Goal: Task Accomplishment & Management: Manage account settings

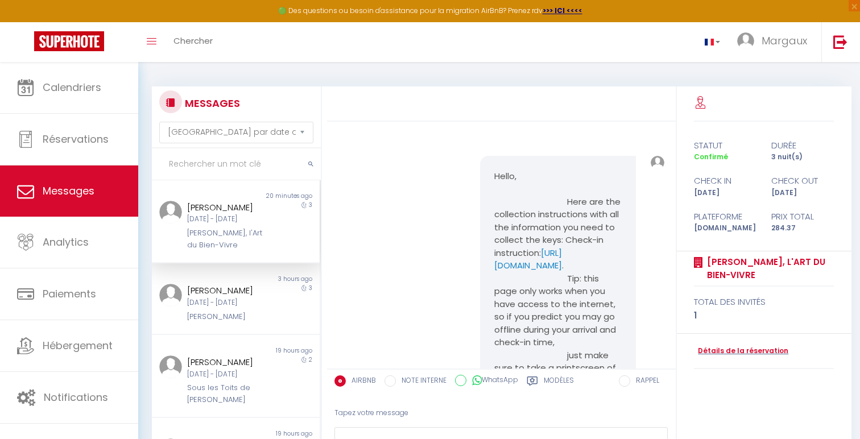
select select "message"
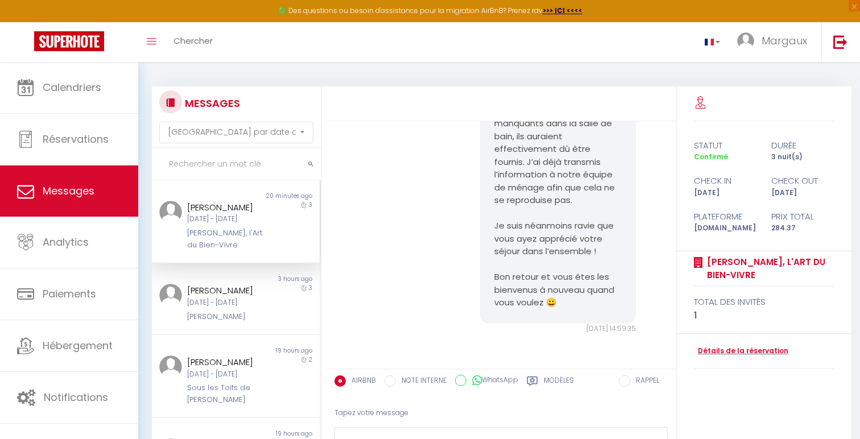
click at [239, 225] on div "[PERSON_NAME] [DATE] - [DATE] [PERSON_NAME], l'Art du Bien-Vivre" at bounding box center [229, 226] width 98 height 50
click at [253, 299] on div "[DATE] - [DATE]" at bounding box center [228, 303] width 83 height 11
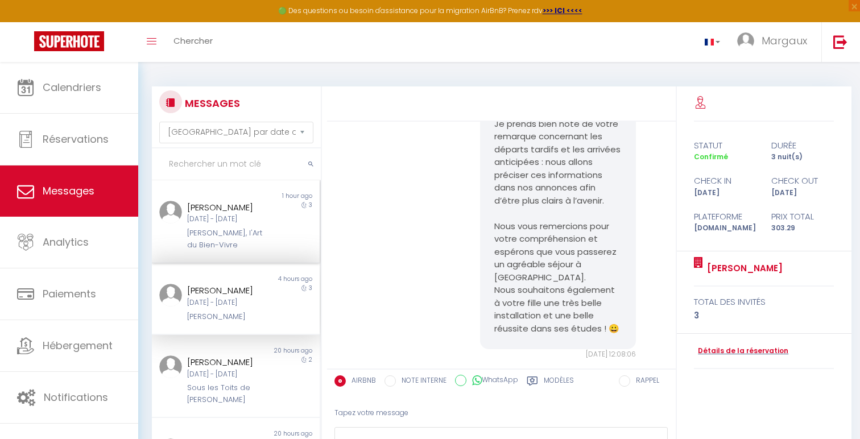
click at [250, 229] on div "[PERSON_NAME], l'Art du Bien-Vivre" at bounding box center [228, 239] width 83 height 23
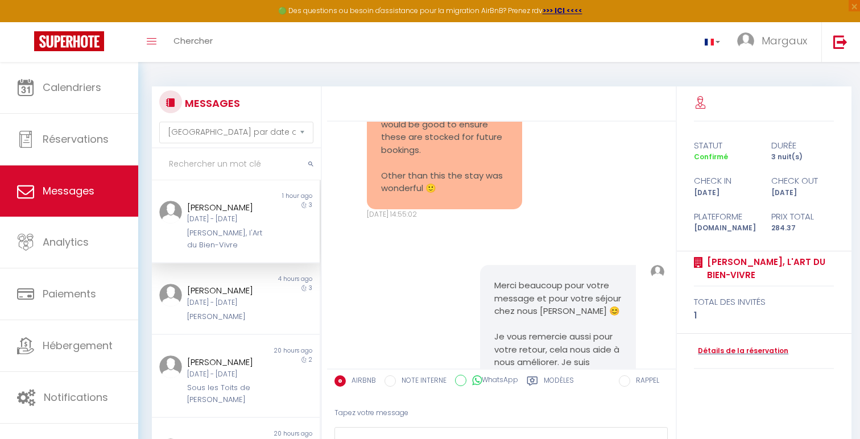
scroll to position [3694, 0]
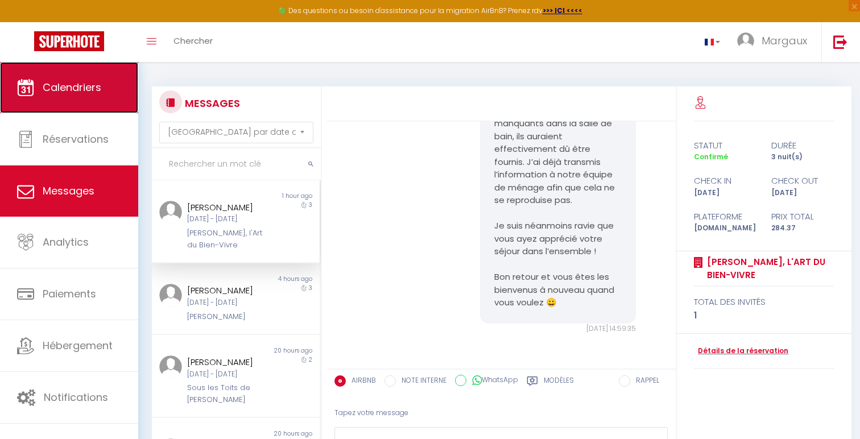
click at [69, 89] on span "Calendriers" at bounding box center [72, 87] width 59 height 14
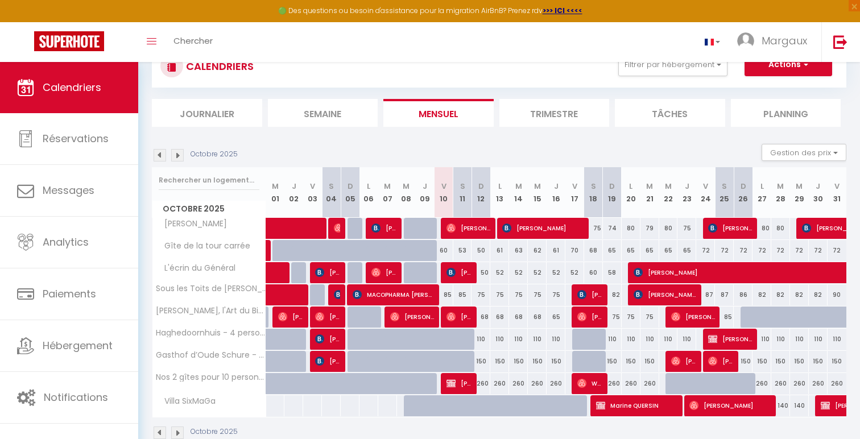
scroll to position [48, 0]
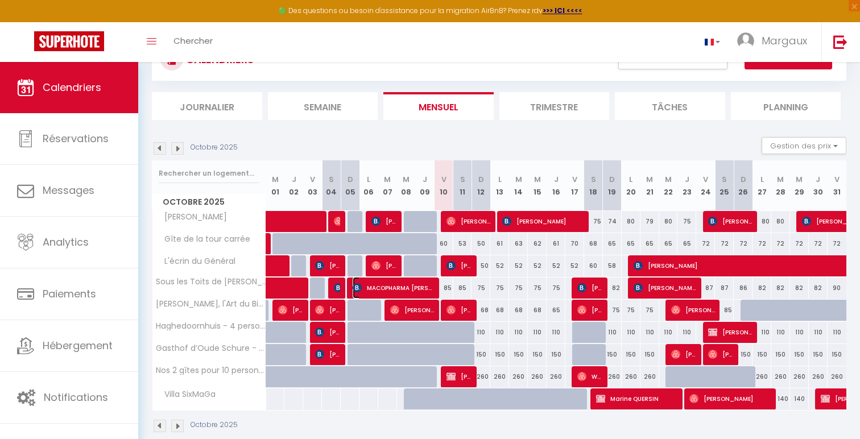
click at [406, 287] on span "MACOPHARMA [PERSON_NAME]" at bounding box center [393, 288] width 81 height 22
select select "OK"
select select "KO"
select select "0"
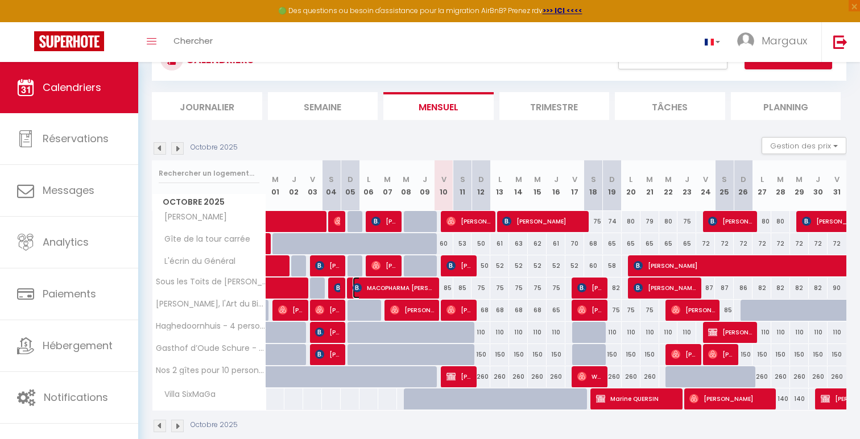
select select "1"
select select
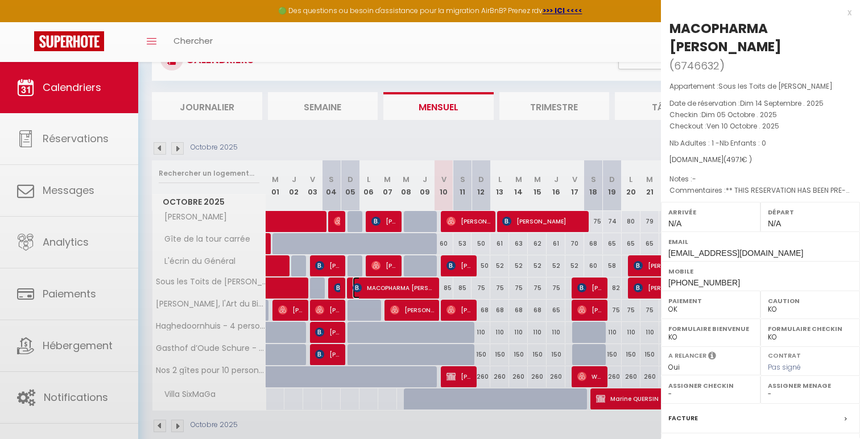
select select "34696"
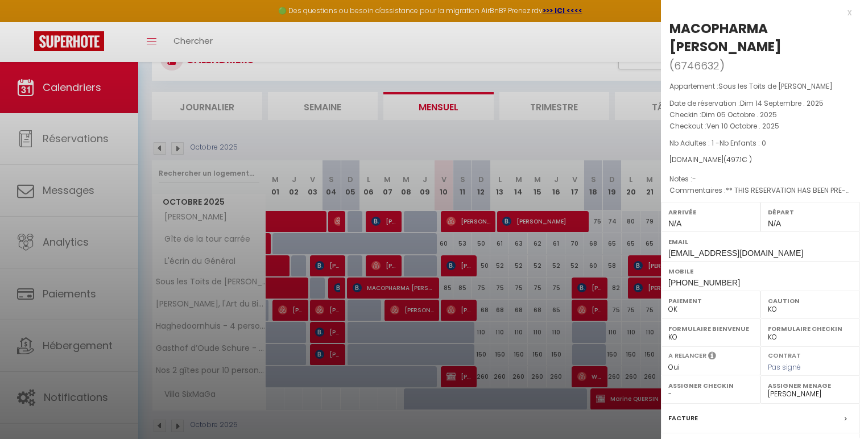
drag, startPoint x: 671, startPoint y: 47, endPoint x: 785, endPoint y: 49, distance: 113.8
click at [785, 49] on div "MACOPHARMA [PERSON_NAME]" at bounding box center [761, 37] width 182 height 36
copy div "[PERSON_NAME]"
click at [718, 48] on div "MACOPHARMA [PERSON_NAME]" at bounding box center [761, 37] width 182 height 36
drag, startPoint x: 745, startPoint y: 47, endPoint x: 672, endPoint y: 47, distance: 72.2
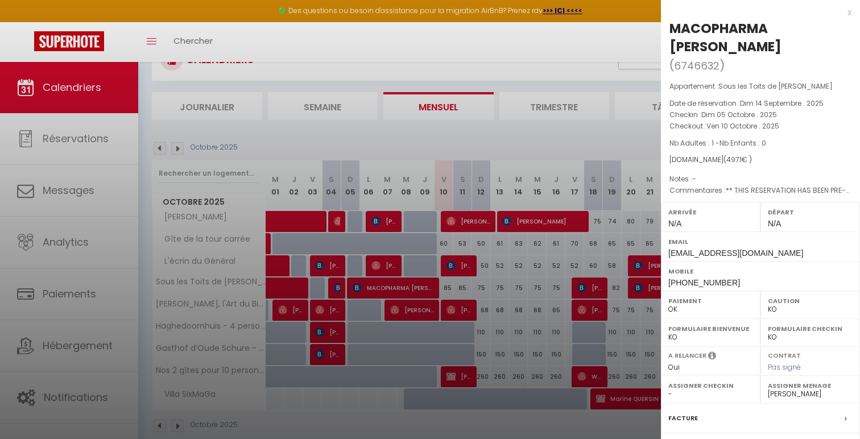
click at [672, 47] on div "MACOPHARMA [PERSON_NAME]" at bounding box center [761, 37] width 182 height 36
copy div "[PERSON_NAME]"
click at [472, 320] on div at bounding box center [430, 219] width 860 height 439
